Goal: Information Seeking & Learning: Learn about a topic

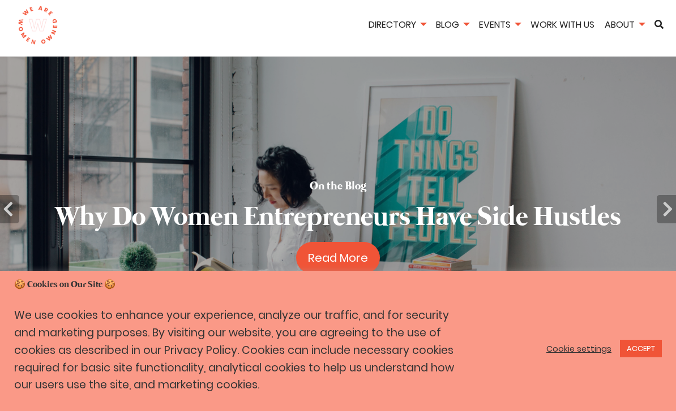
click at [642, 345] on link "ACCEPT" at bounding box center [641, 349] width 42 height 18
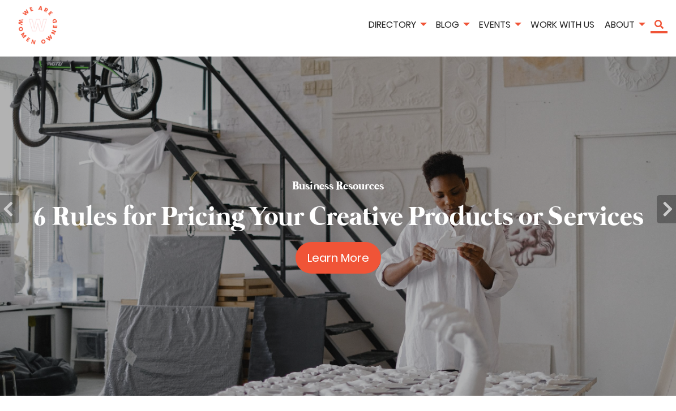
click at [653, 24] on link "Search" at bounding box center [658, 24] width 17 height 9
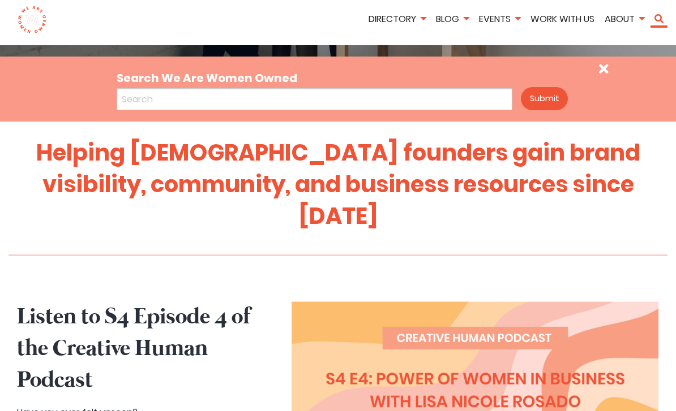
scroll to position [329, 0]
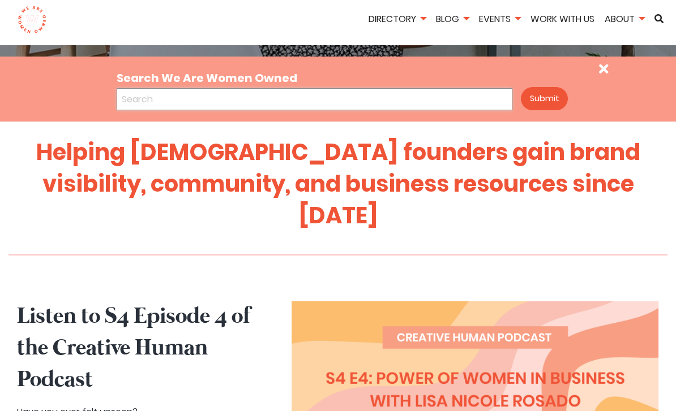
click at [184, 100] on input "Search We Are Women Owned" at bounding box center [315, 99] width 396 height 22
type input "Bath towel"
click at [544, 98] on button "Submit" at bounding box center [544, 98] width 47 height 23
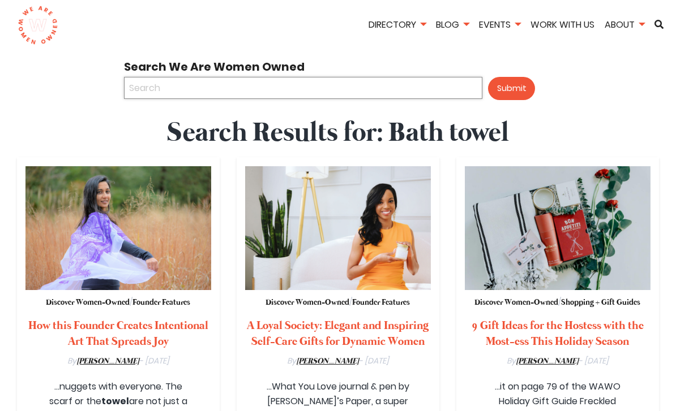
click at [196, 89] on input "Search We Are Women Owned" at bounding box center [303, 88] width 358 height 22
type input "Towel"
click at [510, 88] on button "Submit" at bounding box center [511, 88] width 47 height 23
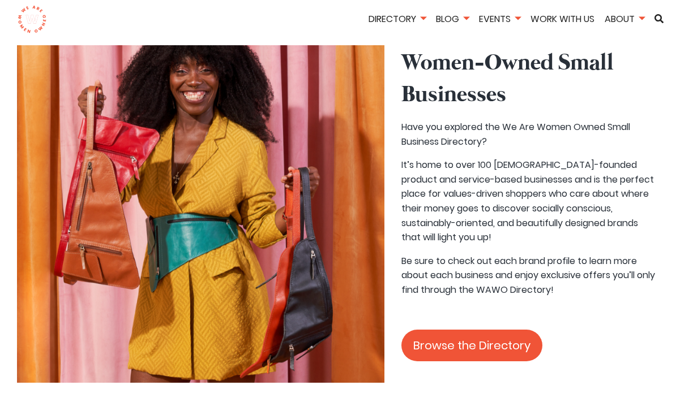
scroll to position [1027, 0]
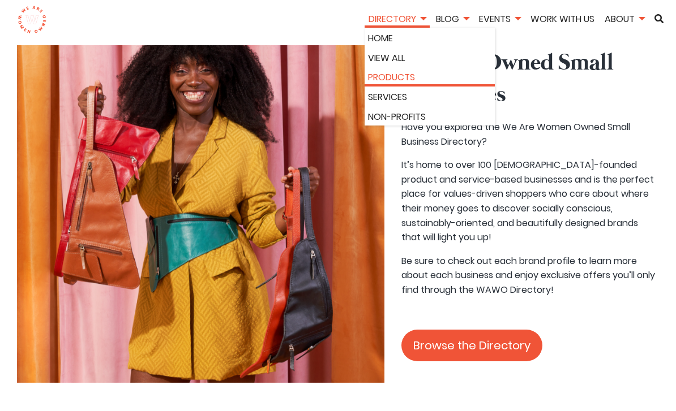
click at [393, 82] on link "Products" at bounding box center [429, 77] width 123 height 15
